Goal: Transaction & Acquisition: Purchase product/service

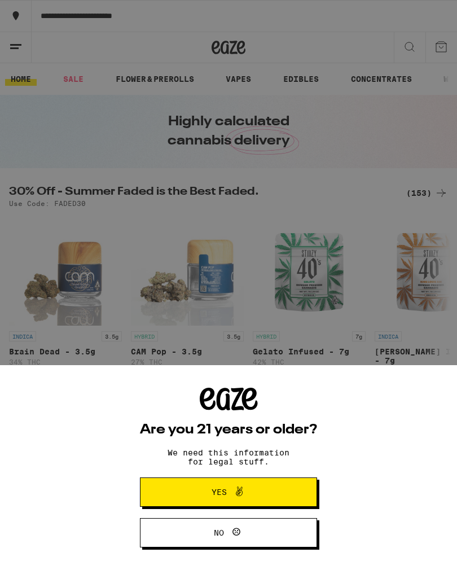
click at [246, 491] on span "Yes" at bounding box center [229, 492] width 86 height 15
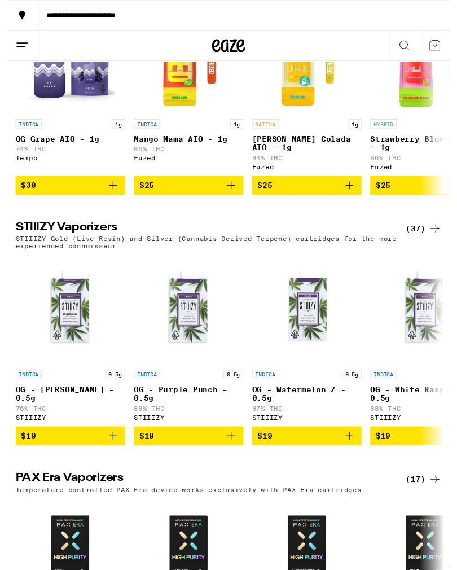
scroll to position [1549, 0]
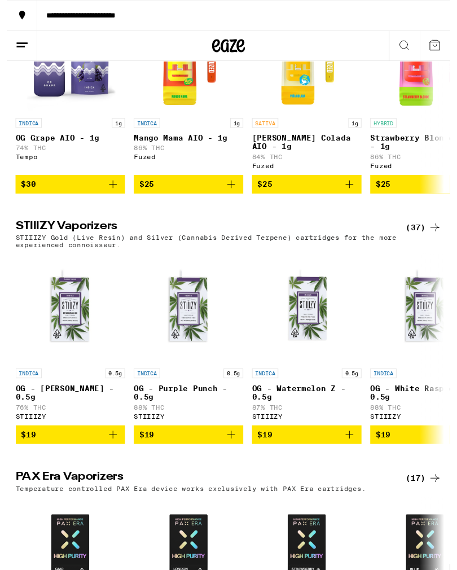
click at [78, 390] on div "INDICA 0.5g" at bounding box center [65, 385] width 113 height 10
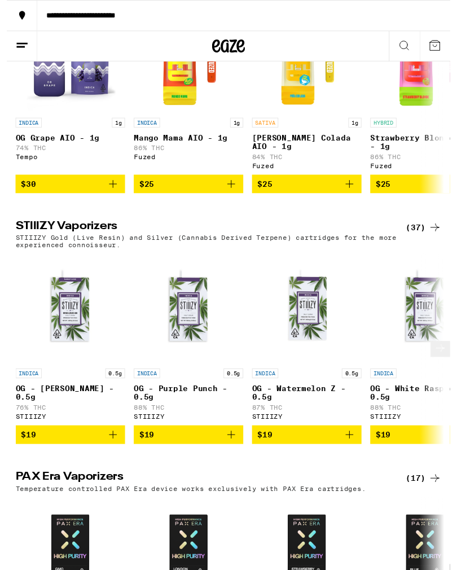
click at [435, 13] on div "**********" at bounding box center [244, 16] width 425 height 8
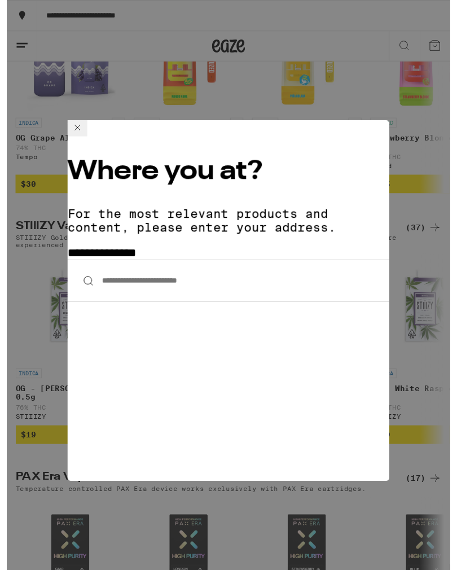
click at [80, 138] on icon at bounding box center [73, 132] width 14 height 14
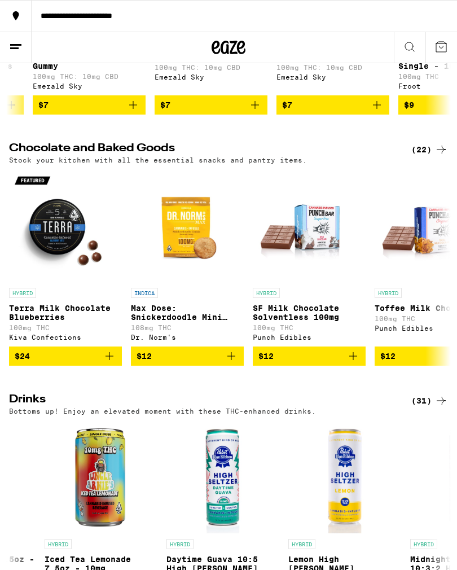
scroll to position [1947, 0]
